Goal: Find specific page/section: Find specific page/section

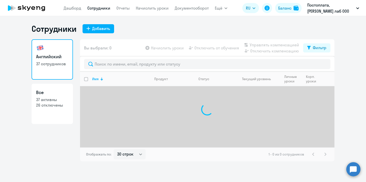
select select "30"
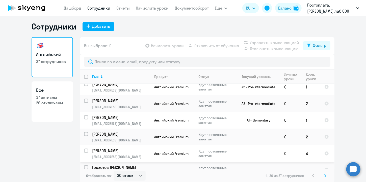
scroll to position [3, 0]
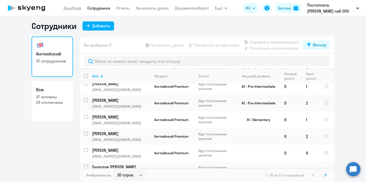
click at [325, 175] on icon at bounding box center [326, 176] width 2 height 4
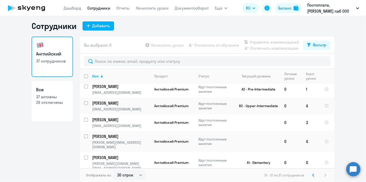
scroll to position [0, 0]
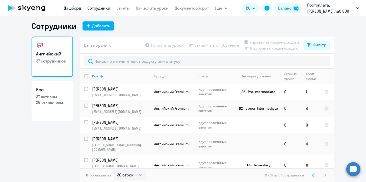
click at [73, 6] on link "Дашборд" at bounding box center [73, 8] width 18 height 5
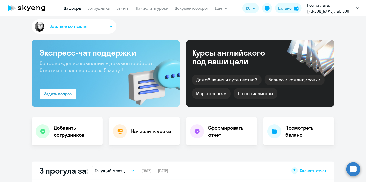
scroll to position [104, 0]
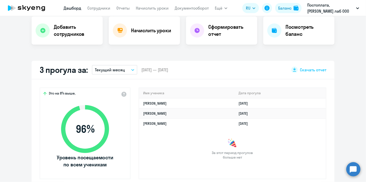
select select "30"
